Goal: Find specific page/section: Find specific page/section

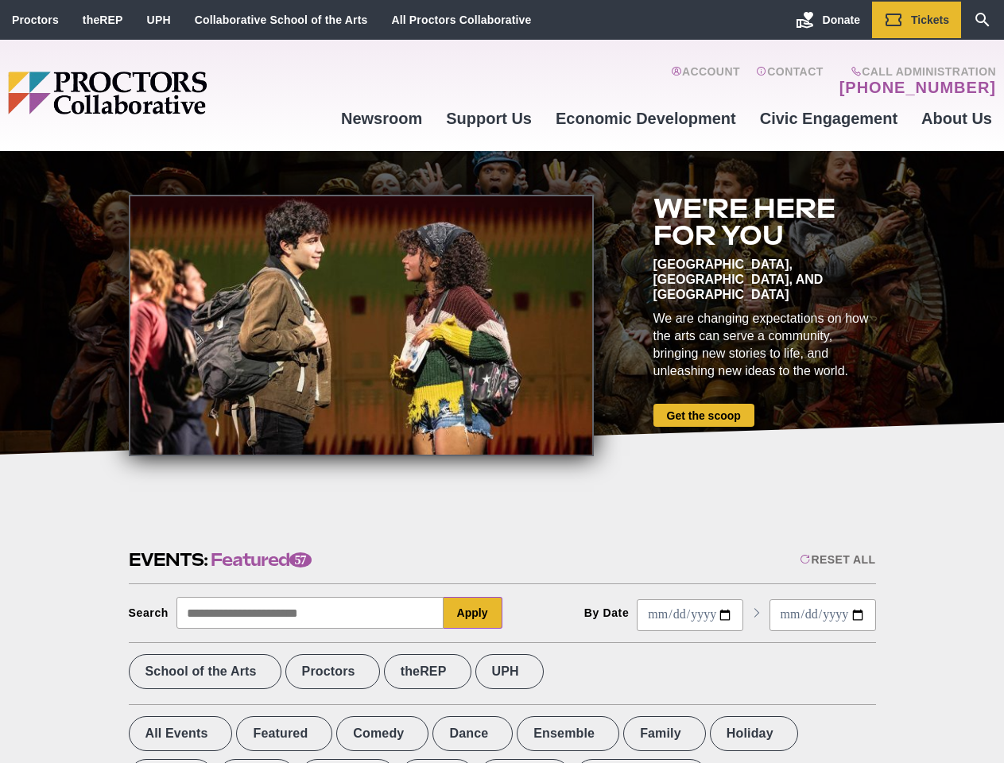
click at [502, 382] on div at bounding box center [361, 326] width 465 height 262
click at [836, 560] on div "Reset All" at bounding box center [838, 559] width 76 height 13
click at [473, 613] on button "Apply" at bounding box center [473, 613] width 59 height 32
